Goal: Task Accomplishment & Management: Manage account settings

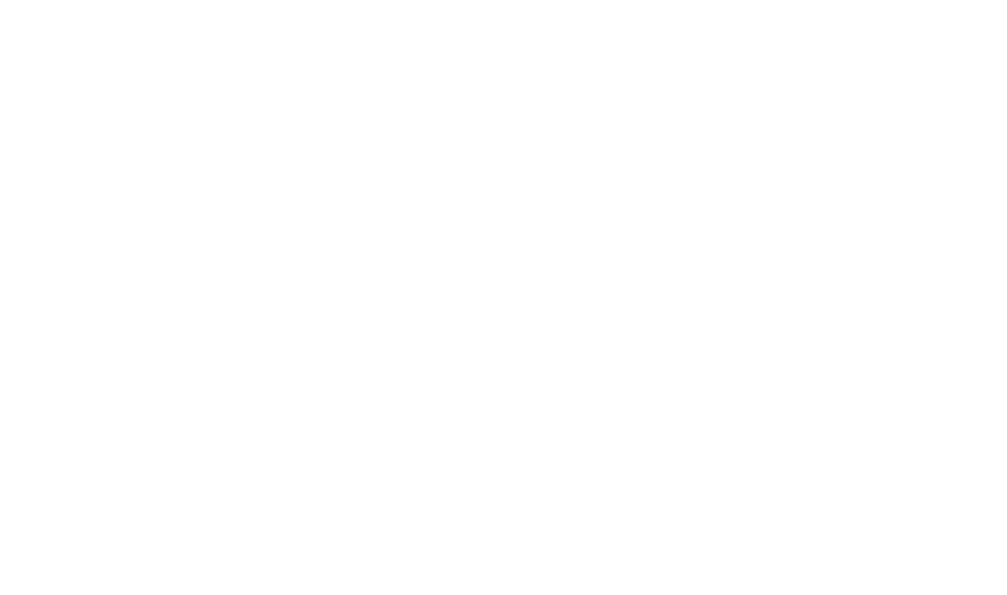
select select ""marketing___comms""
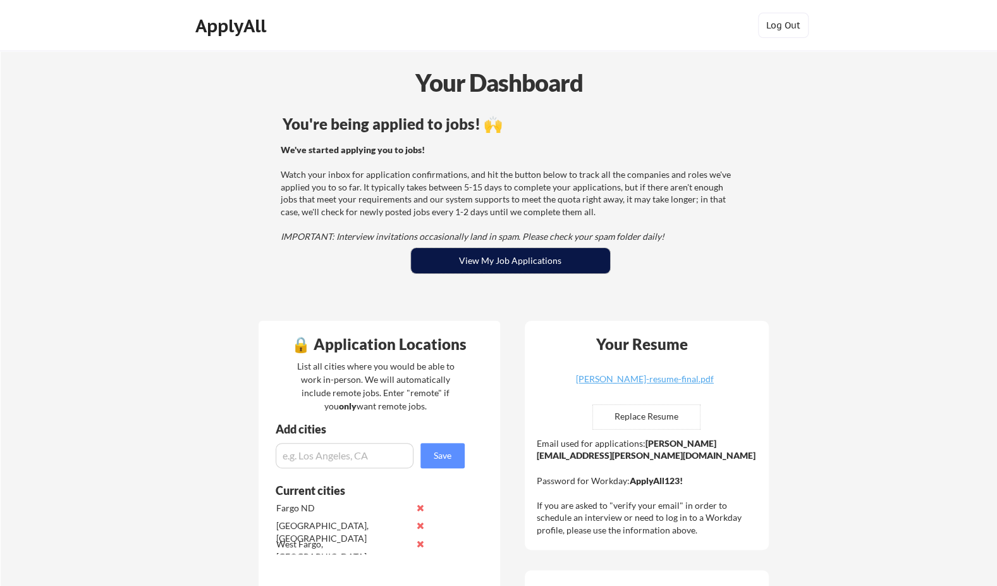
click at [529, 267] on button "View My Job Applications" at bounding box center [510, 260] width 199 height 25
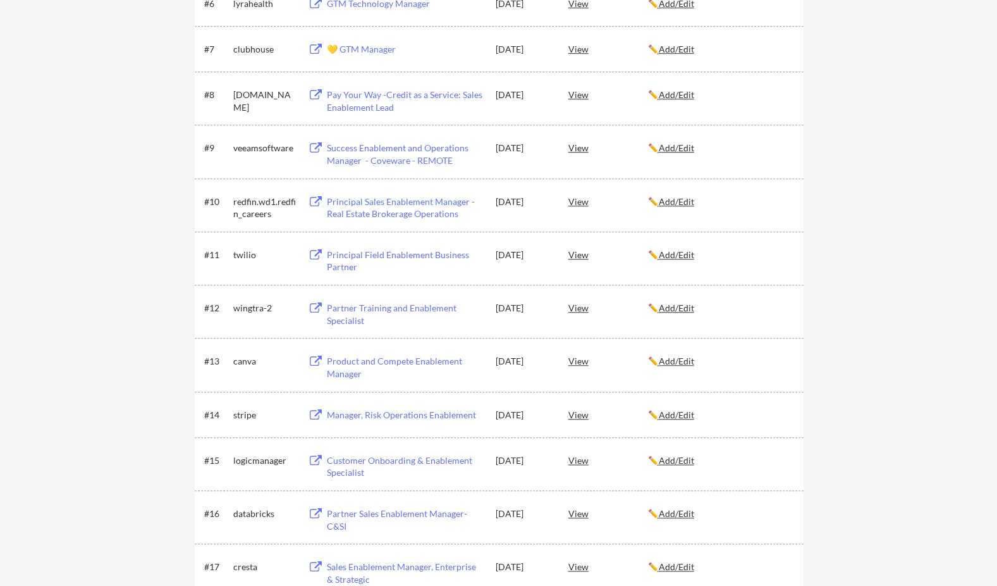
scroll to position [510, 0]
click at [585, 410] on div "View" at bounding box center [609, 413] width 80 height 23
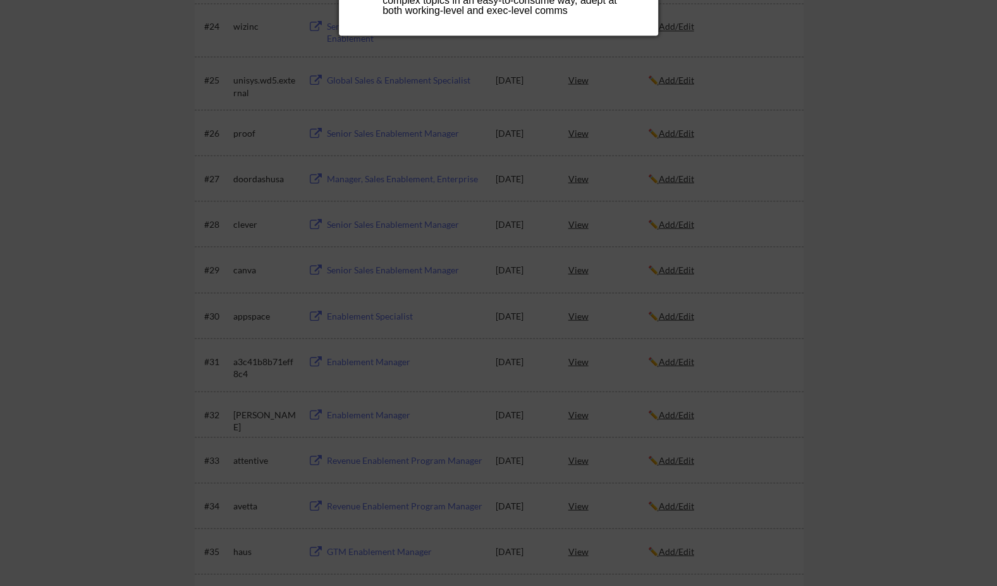
scroll to position [1417, 0]
click at [862, 233] on div at bounding box center [498, 293] width 997 height 586
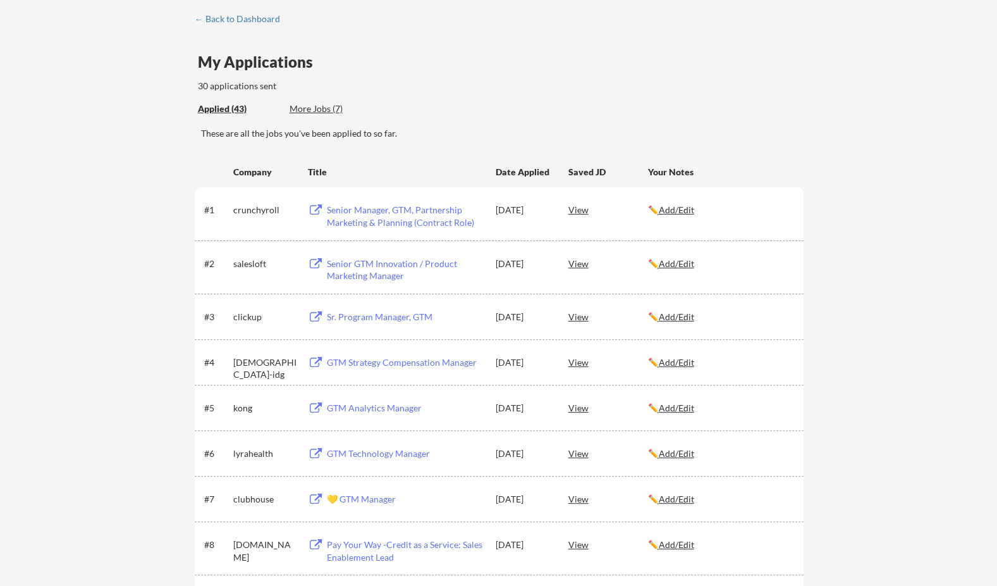
scroll to position [0, 0]
